Goal: Task Accomplishment & Management: Use online tool/utility

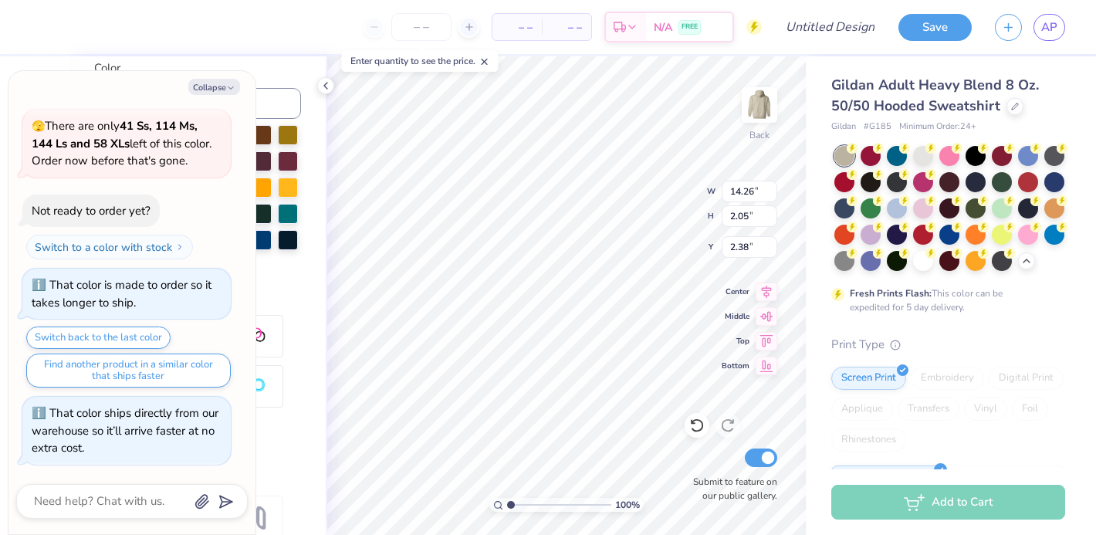
scroll to position [344, 0]
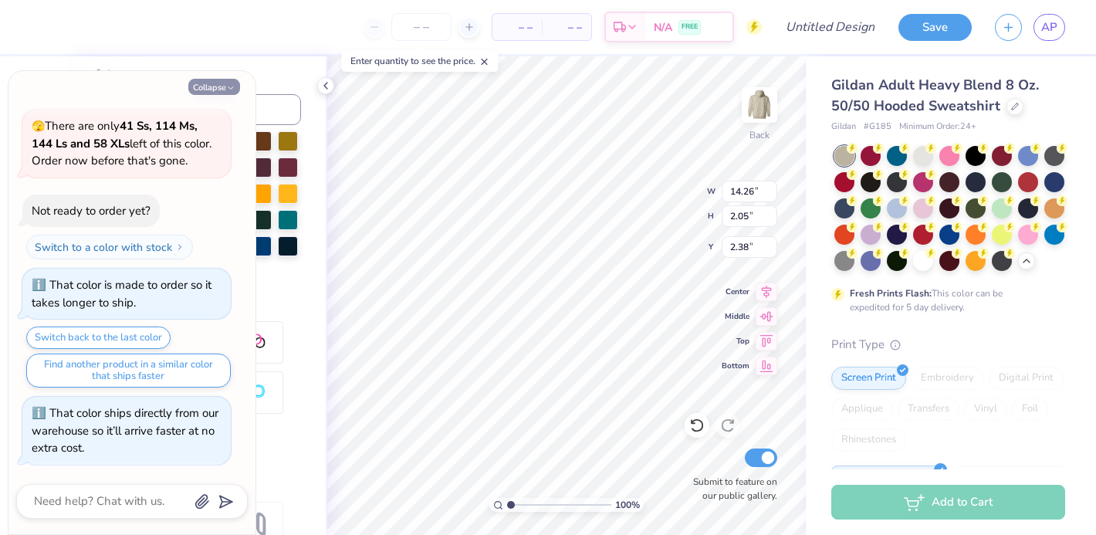
click at [215, 86] on button "Collapse" at bounding box center [214, 87] width 52 height 16
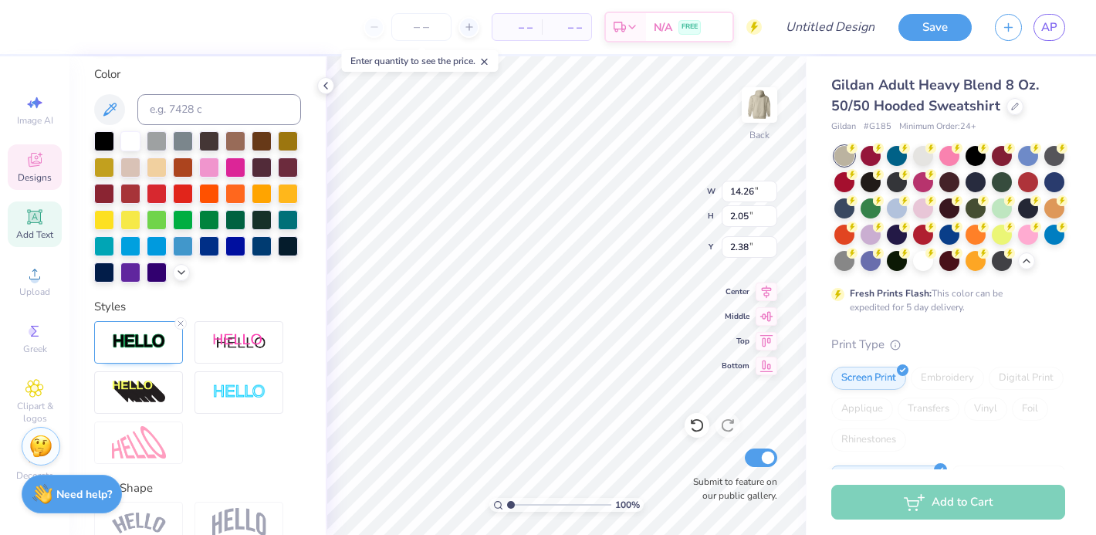
type textarea "x"
click at [262, 218] on div at bounding box center [262, 218] width 20 height 20
type input "14.25"
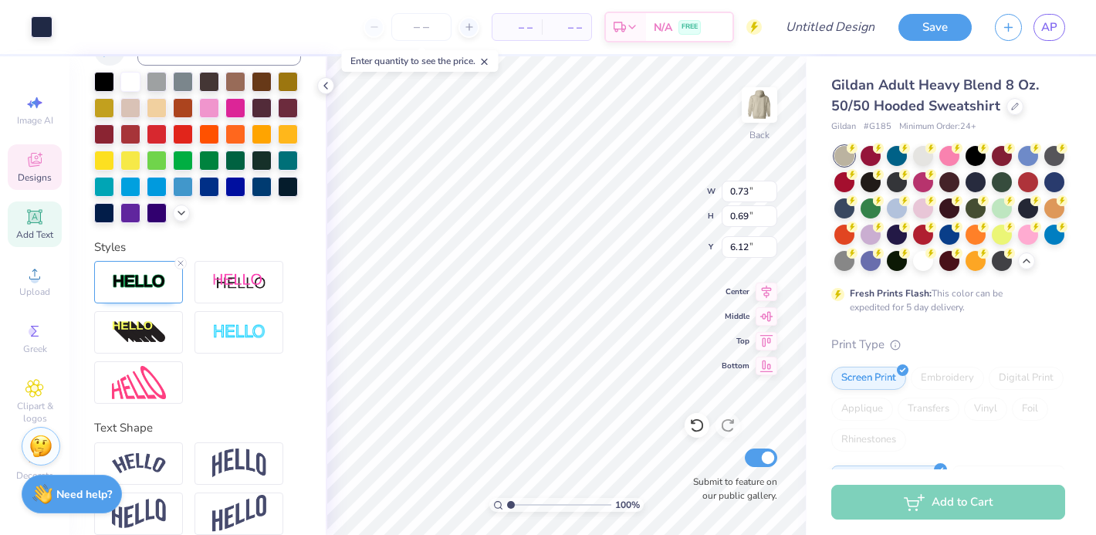
scroll to position [284, 0]
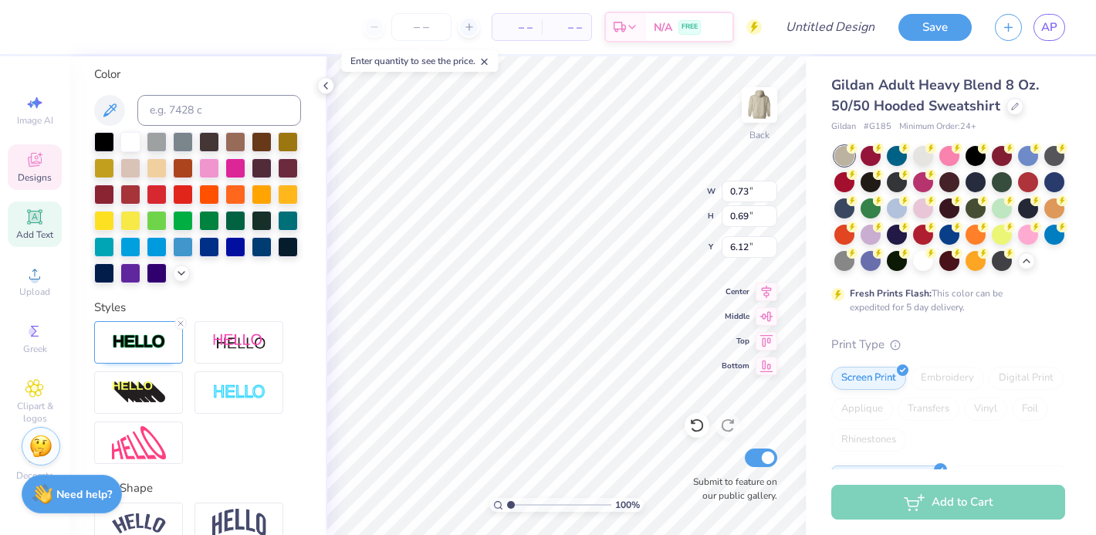
type input "0.82"
type input "0.81"
type input "6.00"
type input "2.62"
type input "2.57"
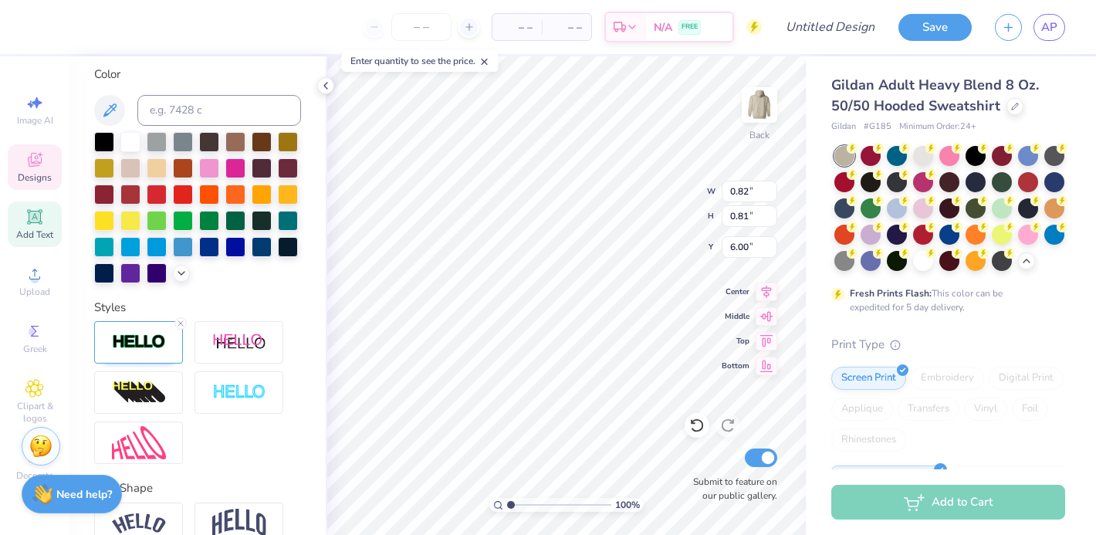
type input "5.52"
type input "0.73"
type input "0.69"
type input "6.12"
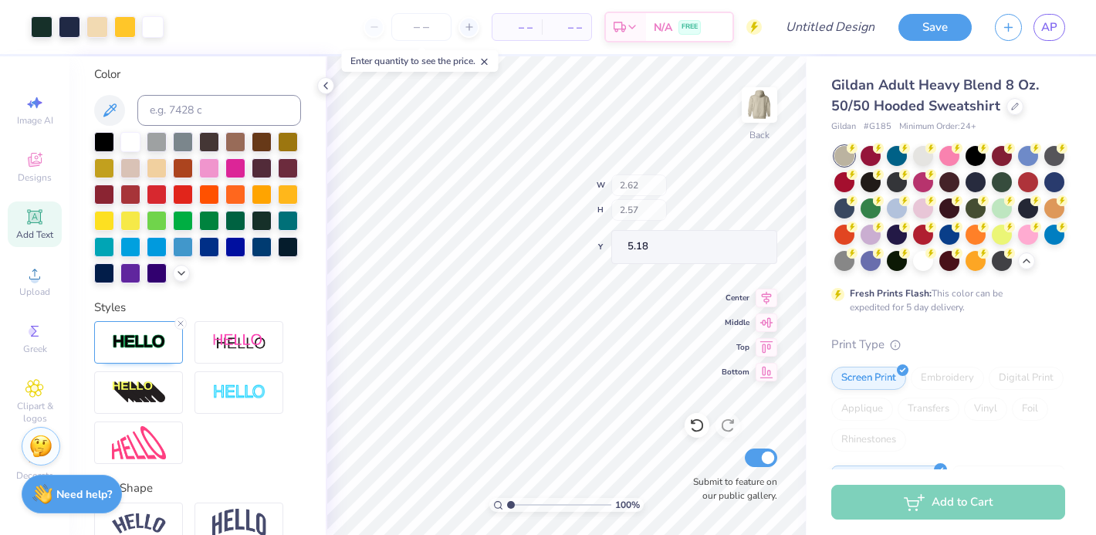
type input "5.18"
type input "5.52"
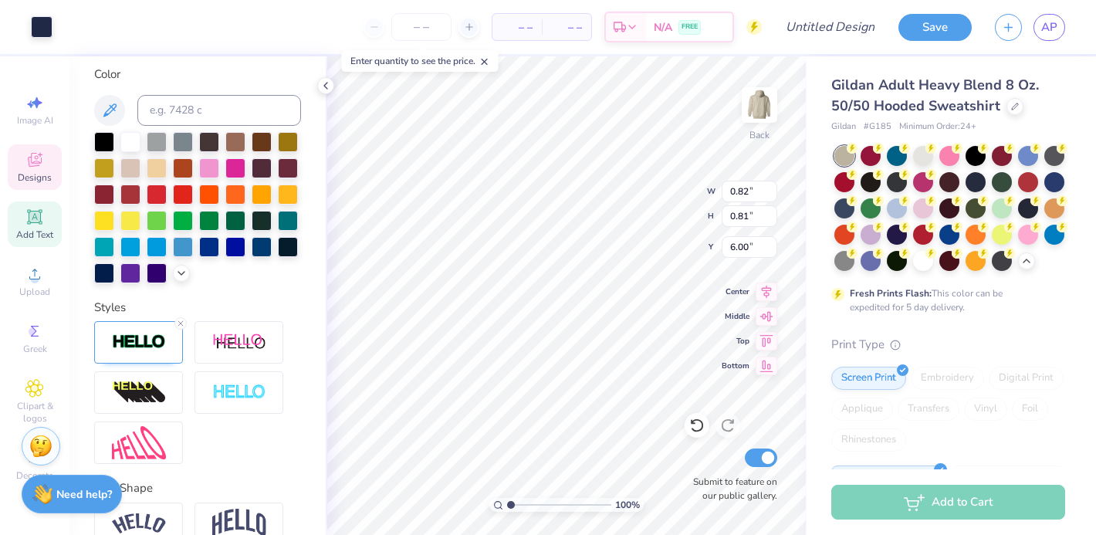
type input "6.44"
type input "6.56"
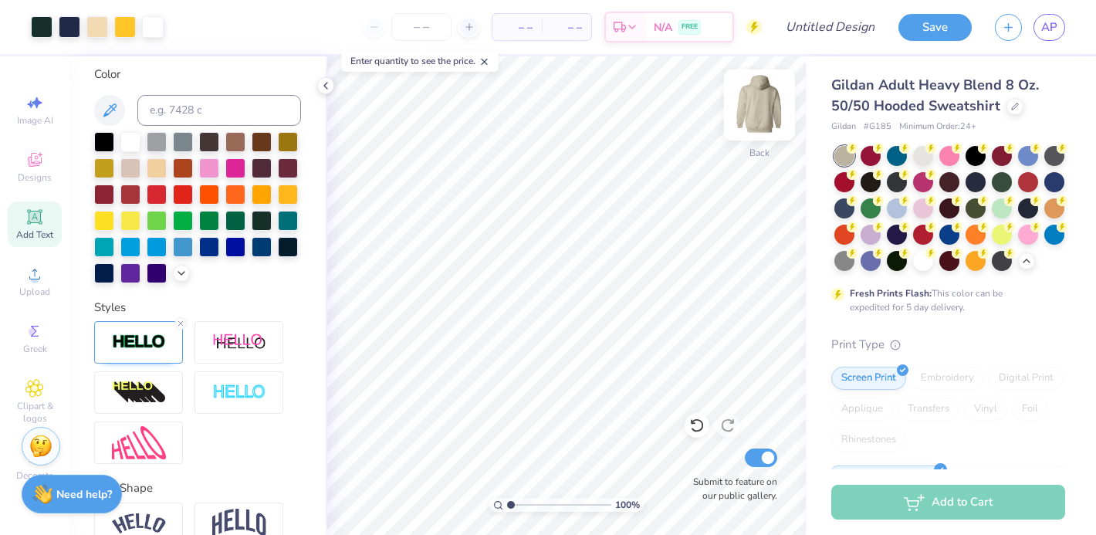
click at [765, 106] on img at bounding box center [759, 105] width 62 height 62
click at [25, 216] on icon at bounding box center [34, 217] width 19 height 19
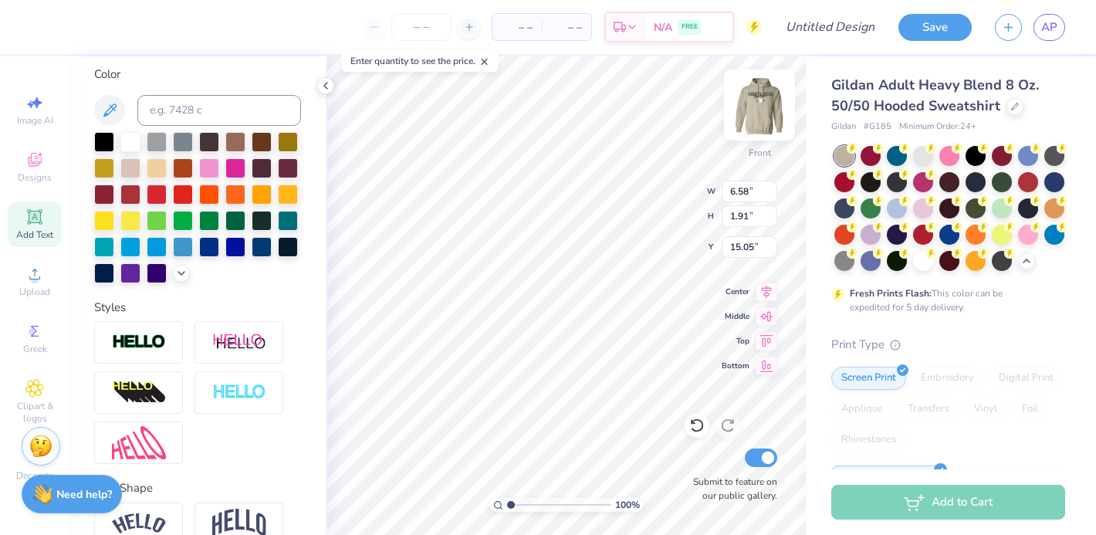
click at [759, 96] on img at bounding box center [759, 105] width 62 height 62
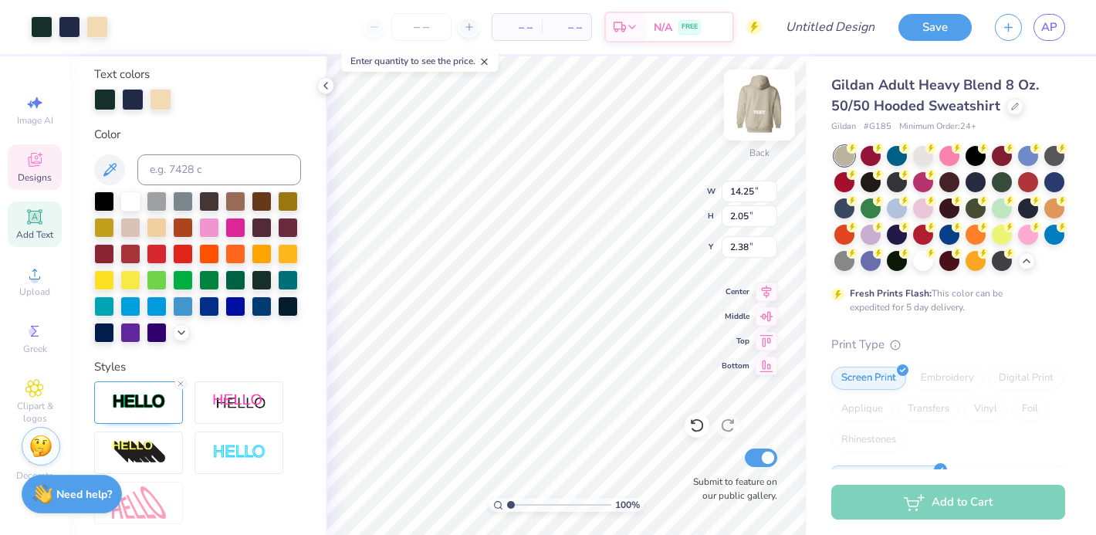
scroll to position [344, 0]
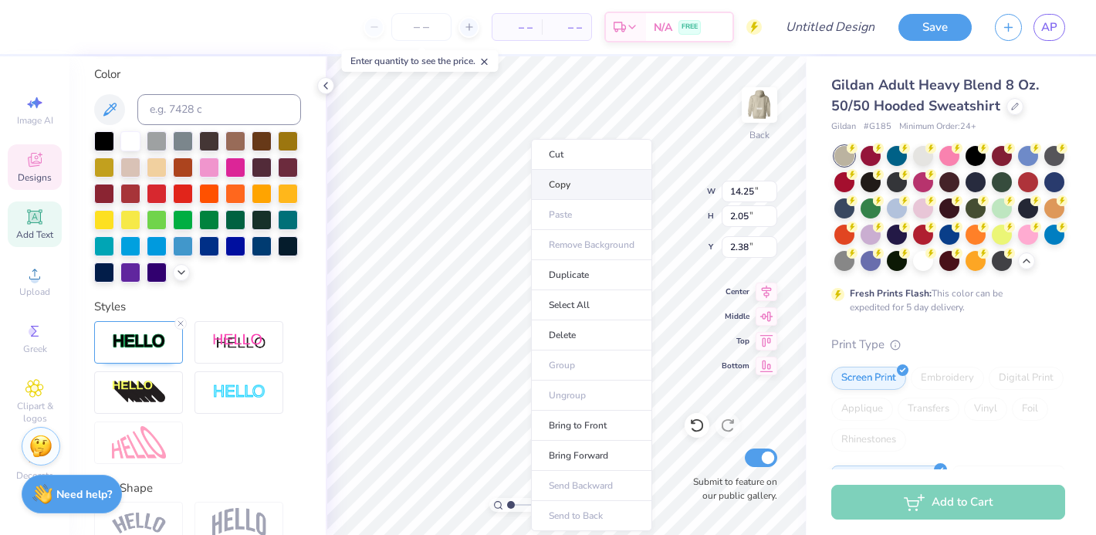
click at [562, 184] on li "Copy" at bounding box center [591, 185] width 121 height 30
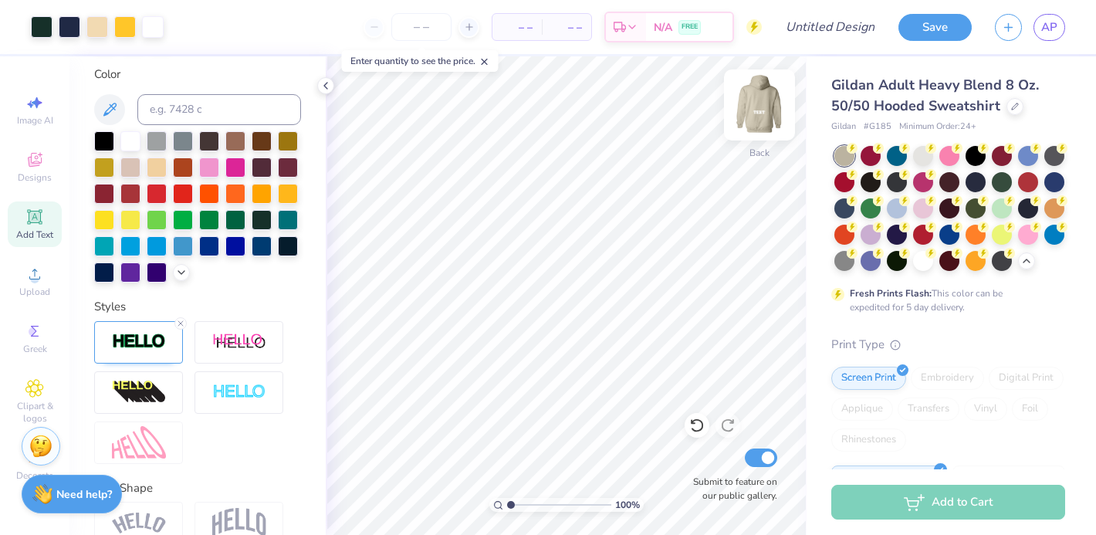
click at [762, 105] on img at bounding box center [759, 105] width 62 height 62
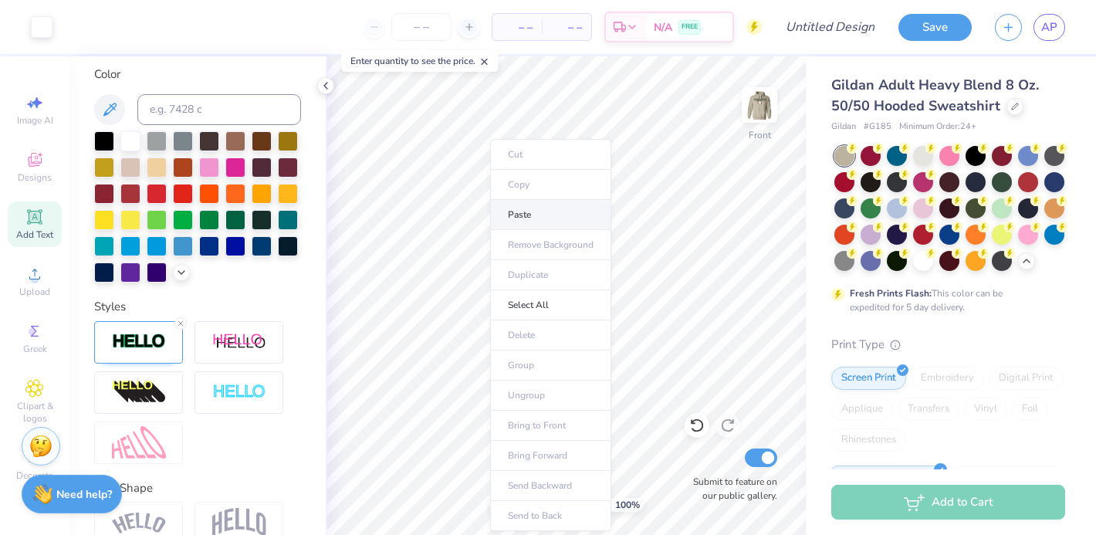
click at [537, 214] on li "Paste" at bounding box center [550, 215] width 121 height 30
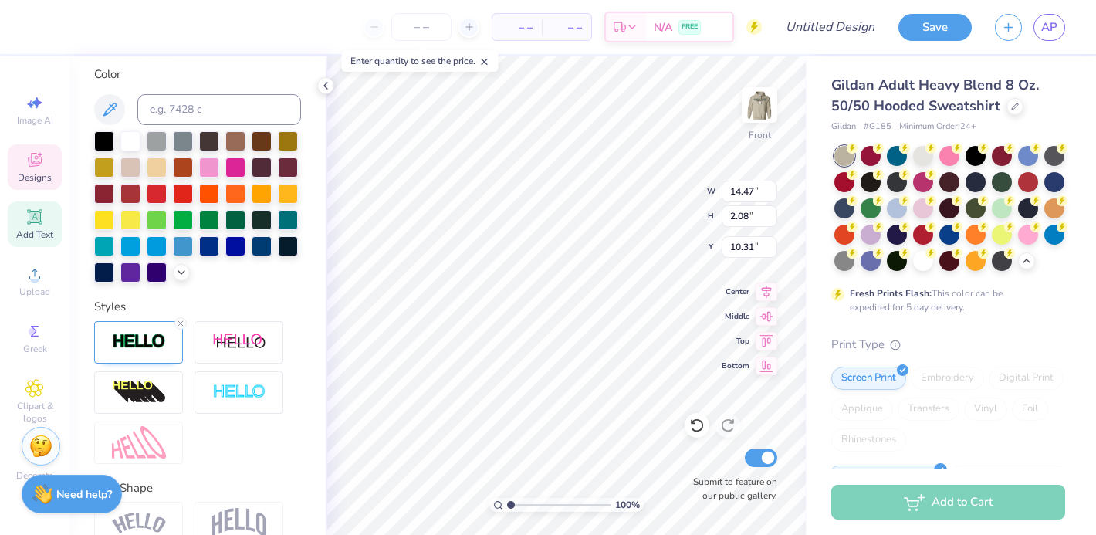
scroll to position [0, 0]
type textarea "v"
type textarea "pflueger"
type input "9.76"
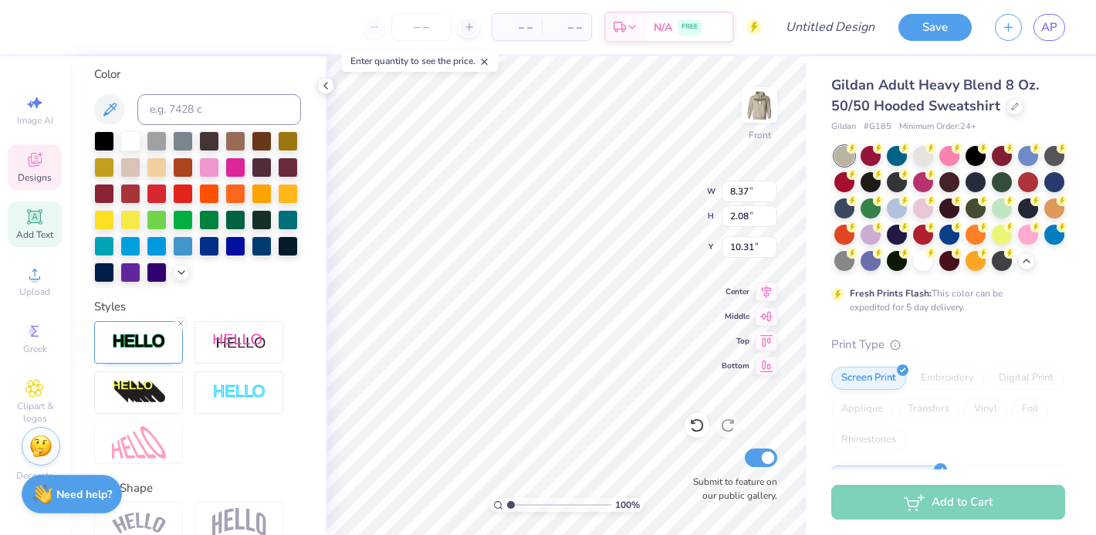
type input "2.43"
type input "6.00"
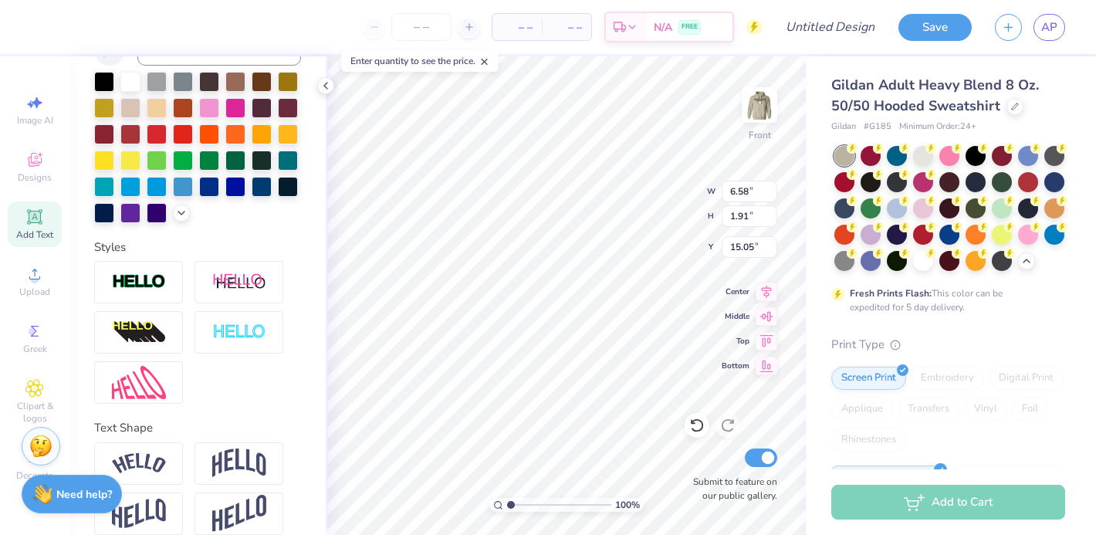
type input "6.58"
type input "1.91"
type input "15.05"
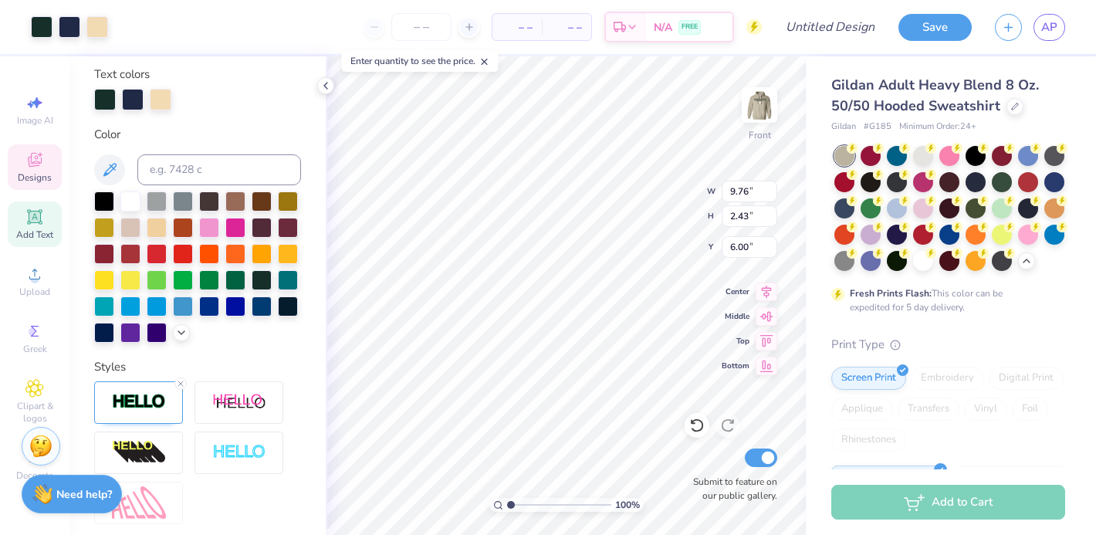
scroll to position [344, 0]
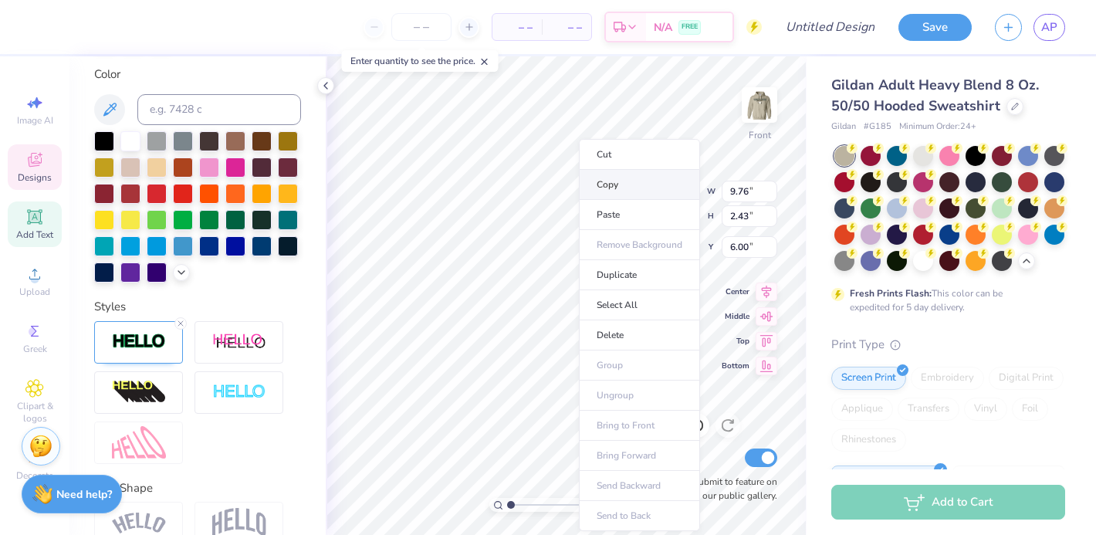
click at [596, 183] on li "Copy" at bounding box center [639, 185] width 121 height 30
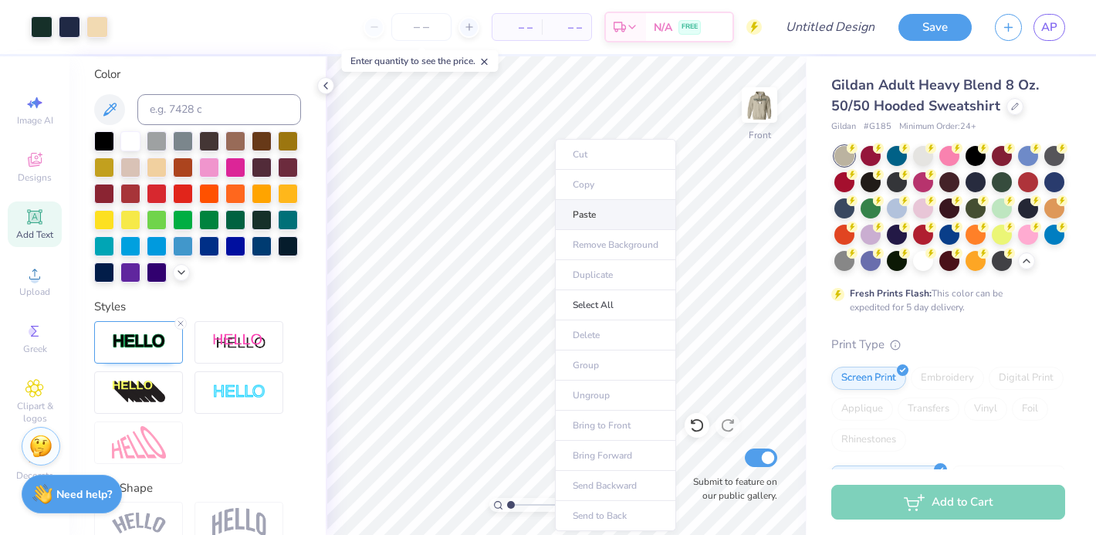
click at [583, 222] on li "Paste" at bounding box center [615, 215] width 121 height 30
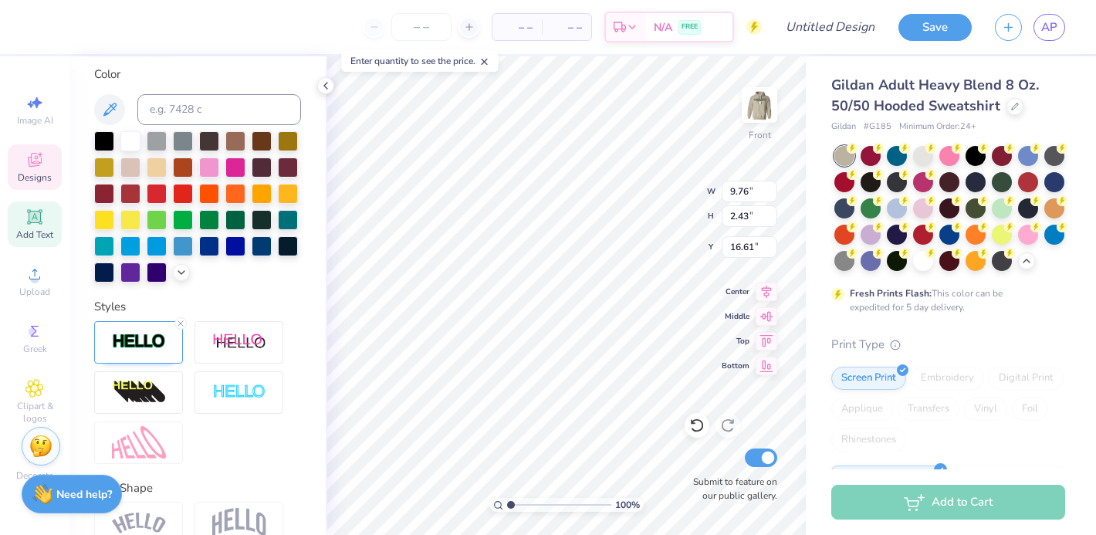
scroll to position [0, 0]
type textarea "1"
type input "2.30"
type input "6.79"
type input "11.19"
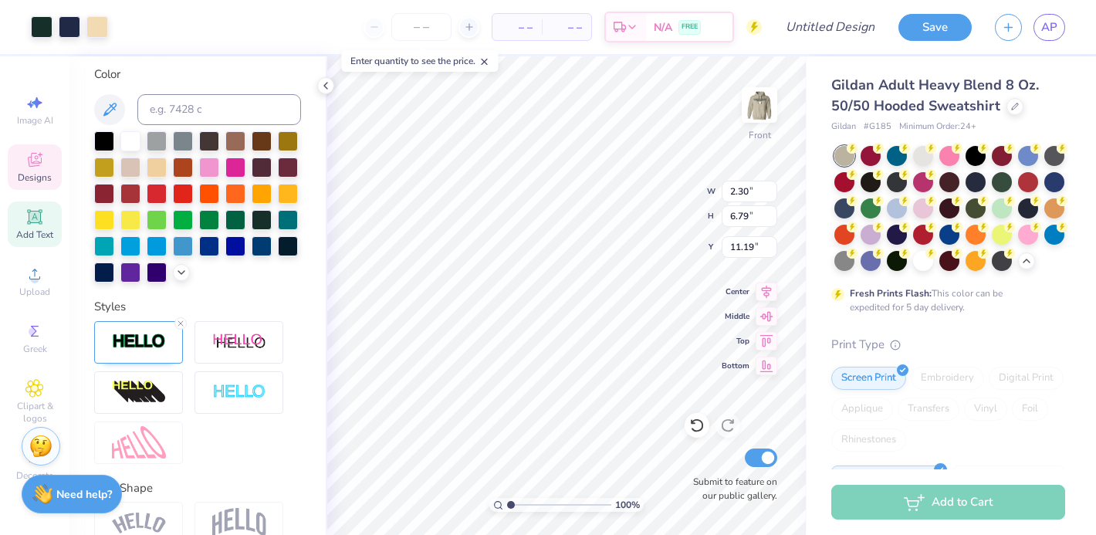
scroll to position [344, 0]
type input "1.50"
type input "4.42"
type input "10.96"
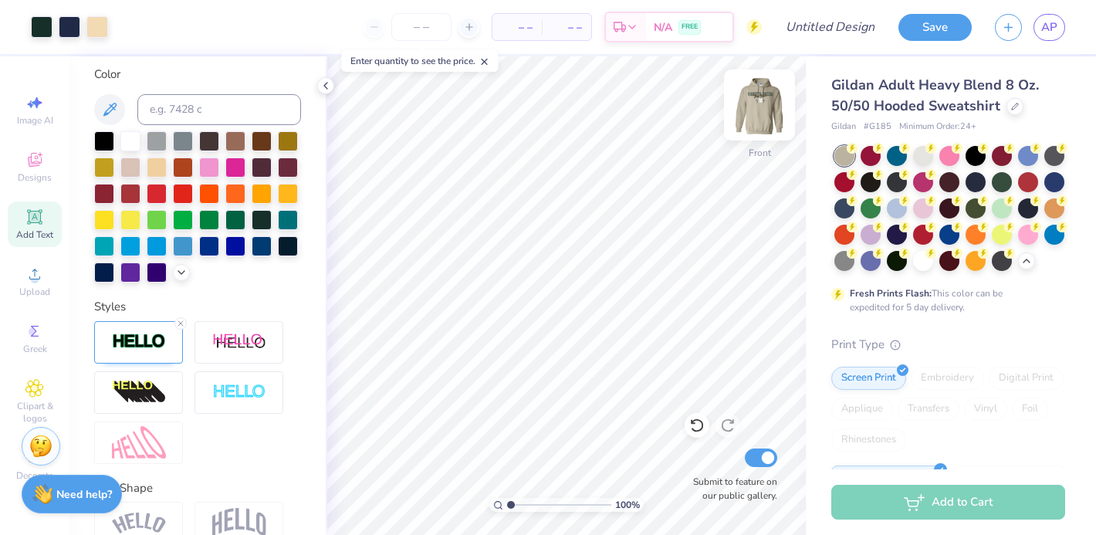
click at [762, 96] on img at bounding box center [759, 105] width 62 height 62
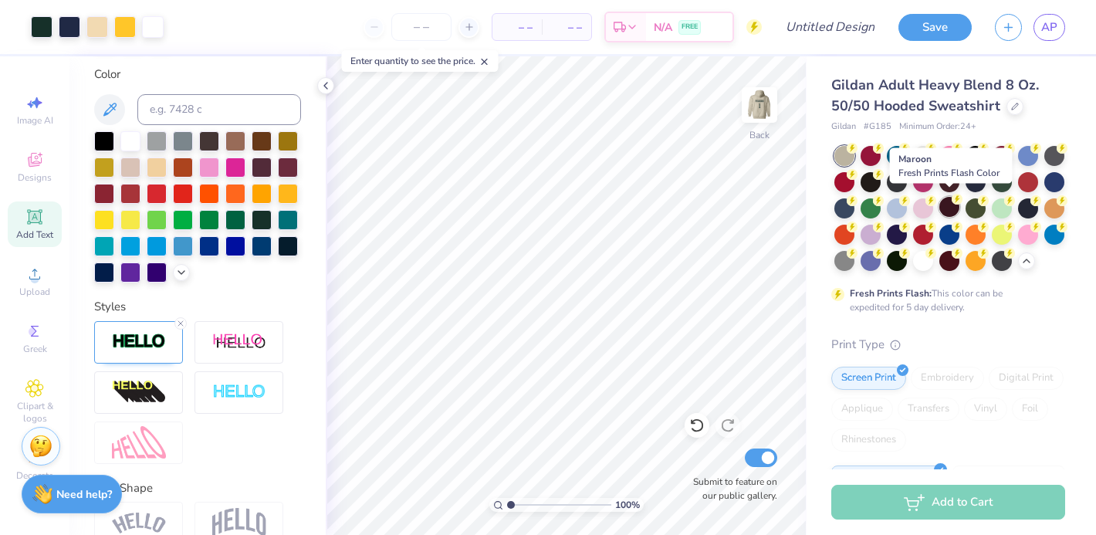
scroll to position [8, 0]
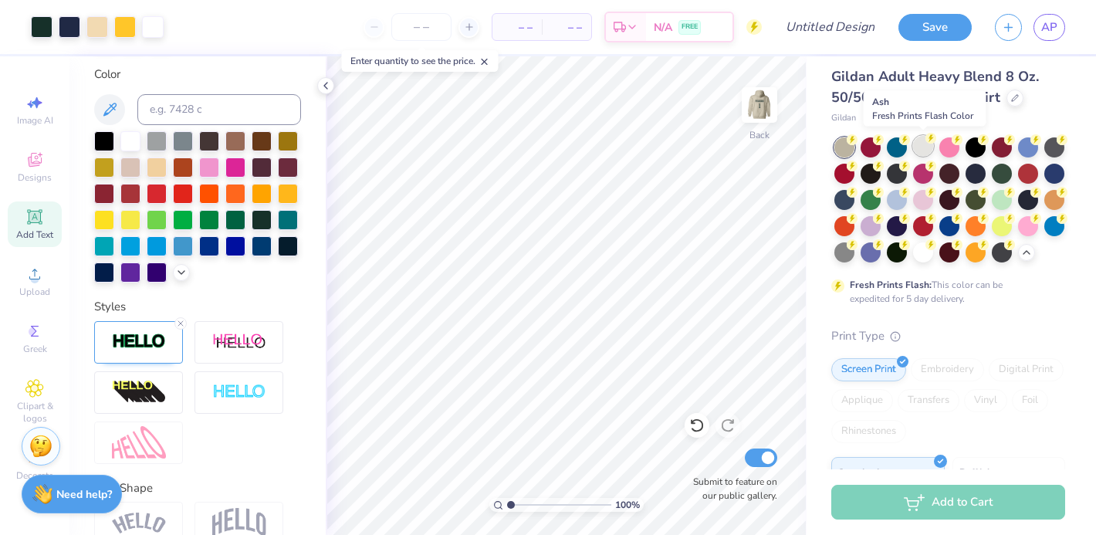
click at [927, 149] on div at bounding box center [923, 146] width 20 height 20
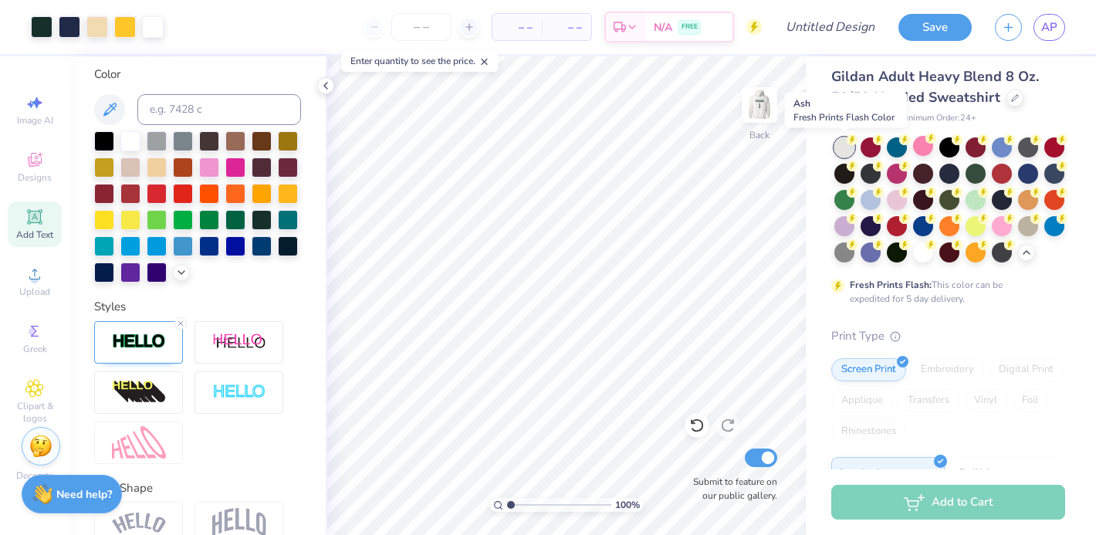
click at [845, 147] on div at bounding box center [844, 147] width 20 height 20
click at [845, 149] on div at bounding box center [844, 147] width 20 height 20
click at [1036, 226] on div at bounding box center [1028, 224] width 20 height 20
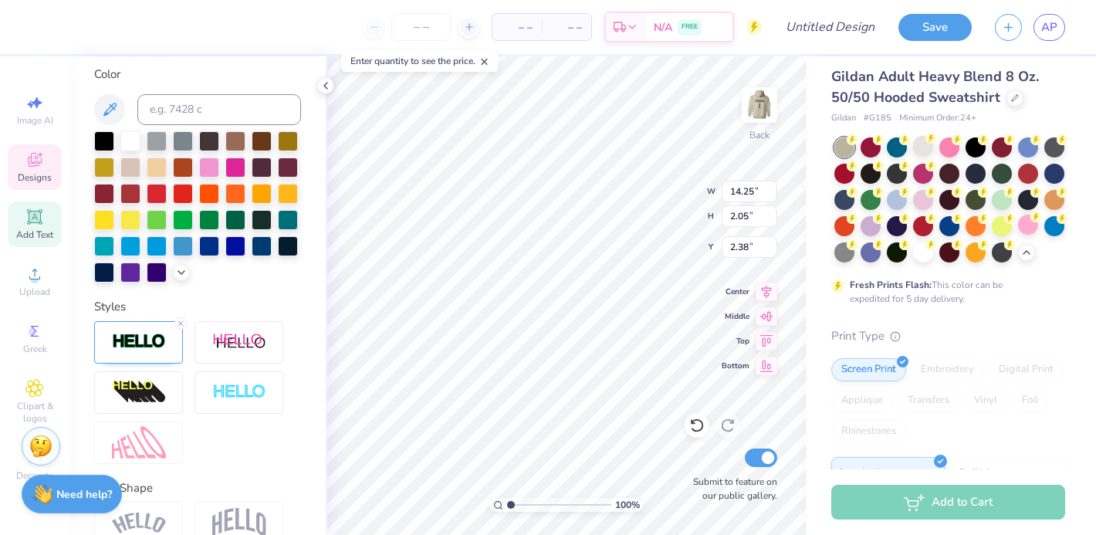
type input "14.25"
type input "2.05"
type input "2.38"
click at [144, 518] on img at bounding box center [139, 522] width 54 height 21
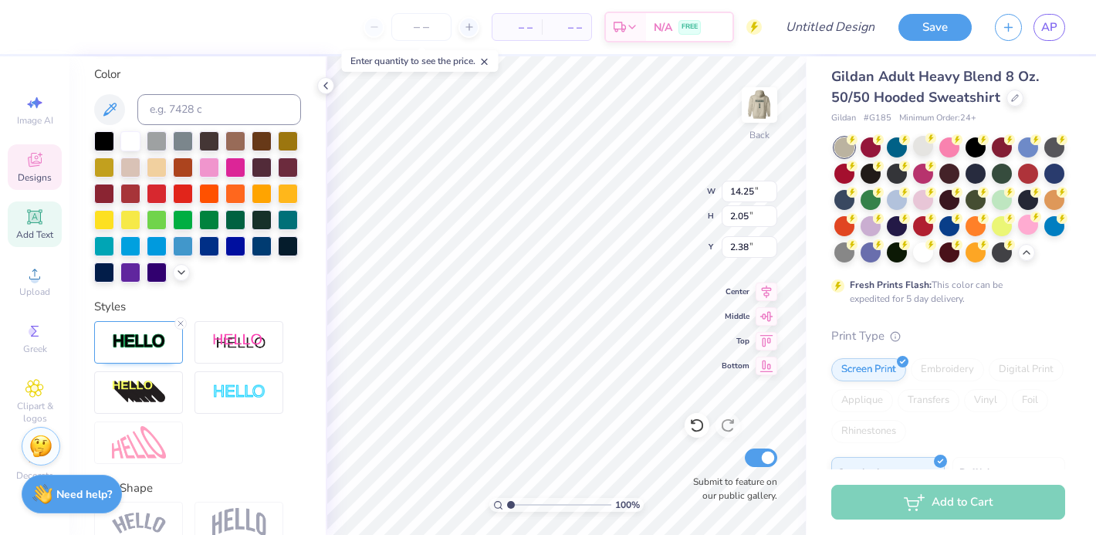
scroll to position [422, 0]
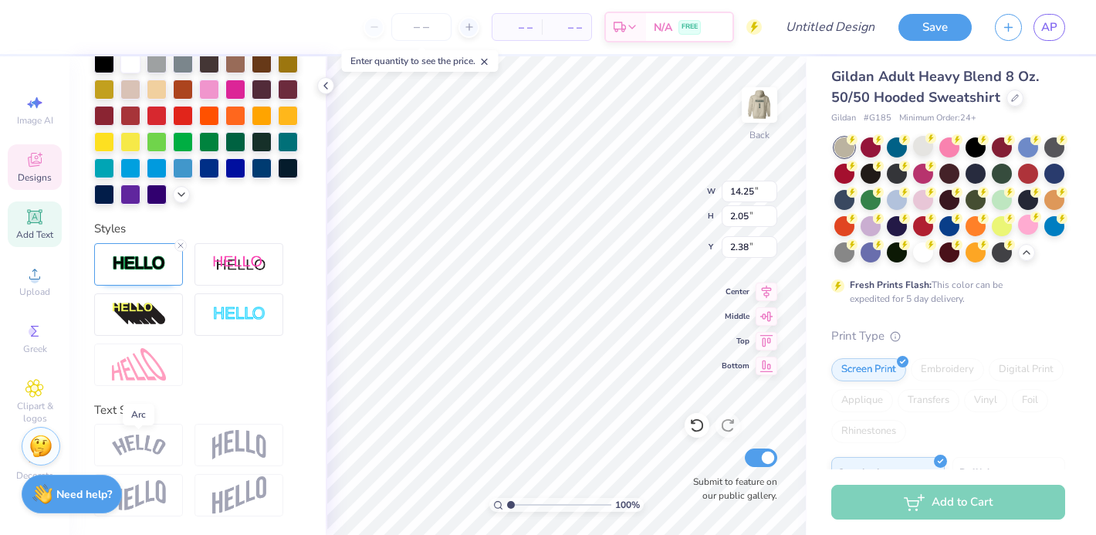
click at [140, 441] on img at bounding box center [139, 444] width 54 height 21
click at [147, 455] on div at bounding box center [138, 445] width 89 height 42
click at [250, 433] on img at bounding box center [239, 444] width 54 height 29
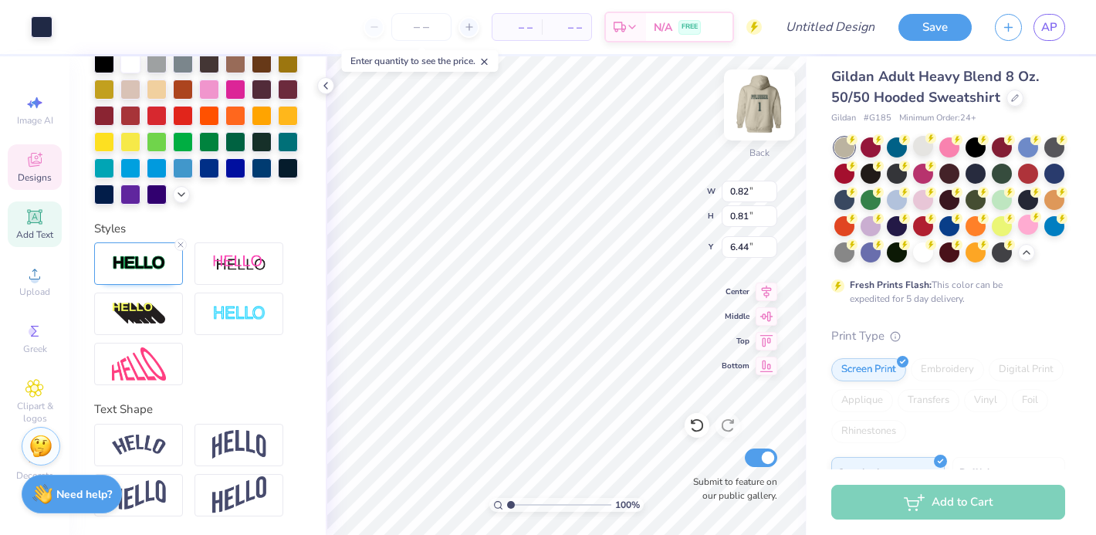
scroll to position [362, 0]
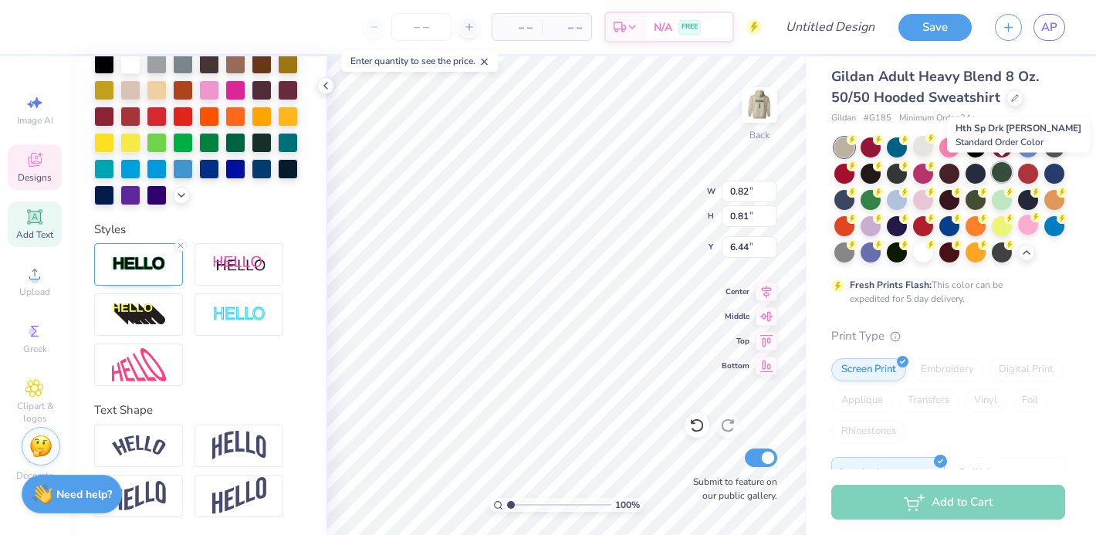
click at [1000, 172] on div at bounding box center [1001, 172] width 20 height 20
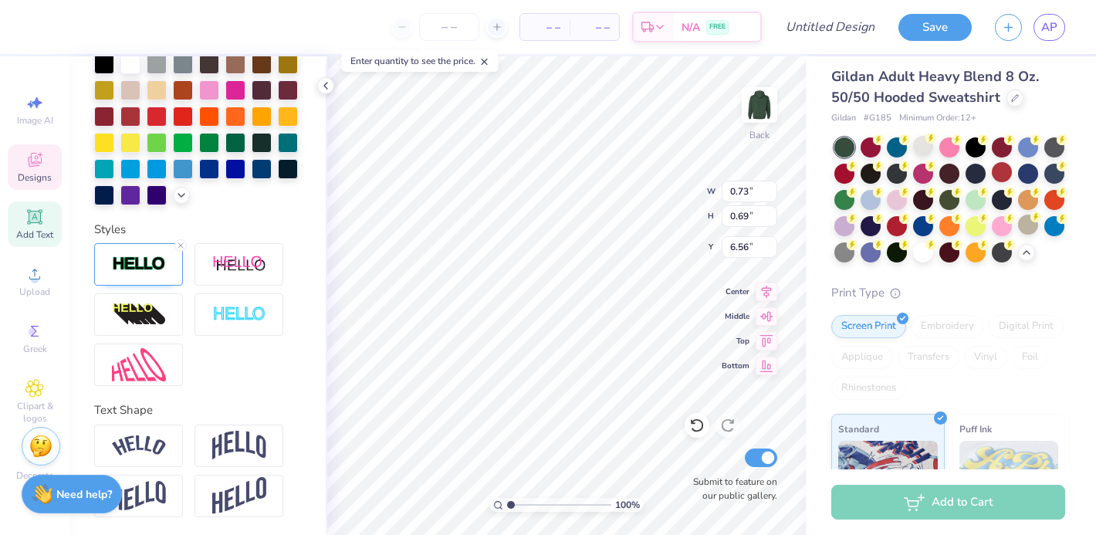
type input "0.73"
type input "0.69"
type input "6.56"
click at [693, 428] on icon at bounding box center [696, 424] width 15 height 15
click at [695, 423] on icon at bounding box center [696, 424] width 15 height 15
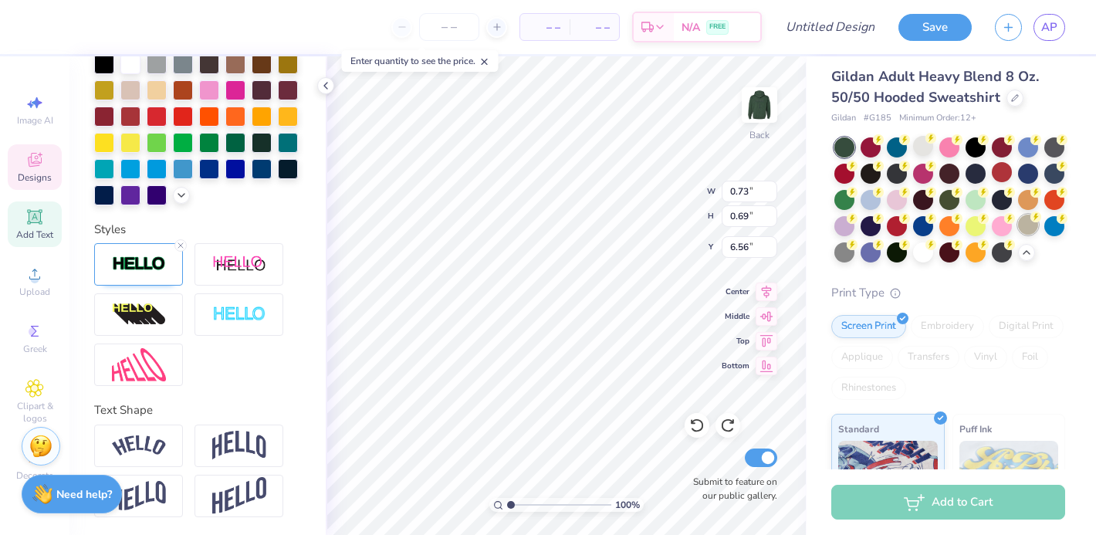
click at [1027, 227] on div at bounding box center [1028, 224] width 20 height 20
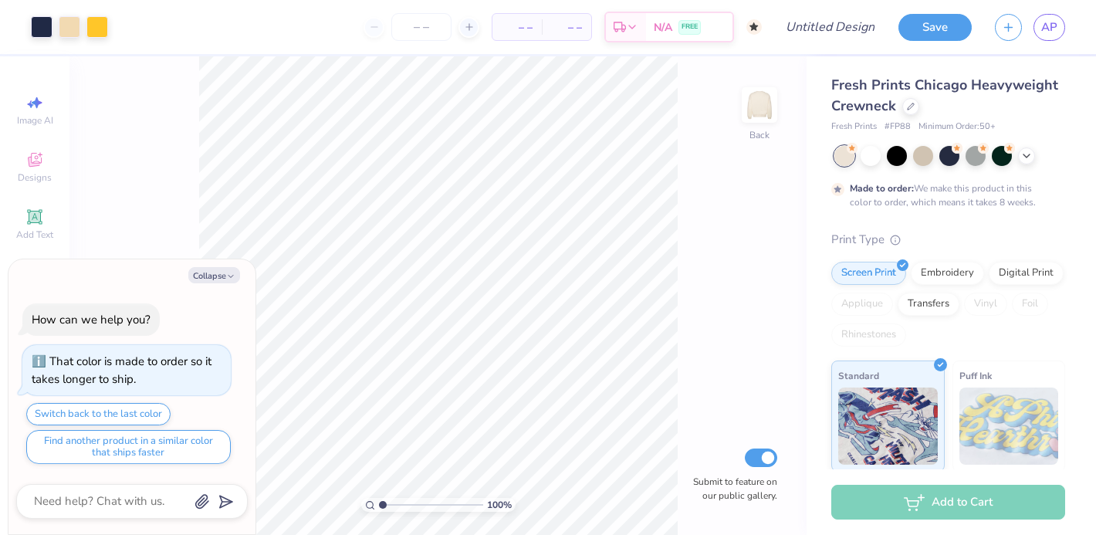
type textarea "x"
